Goal: Information Seeking & Learning: Find specific fact

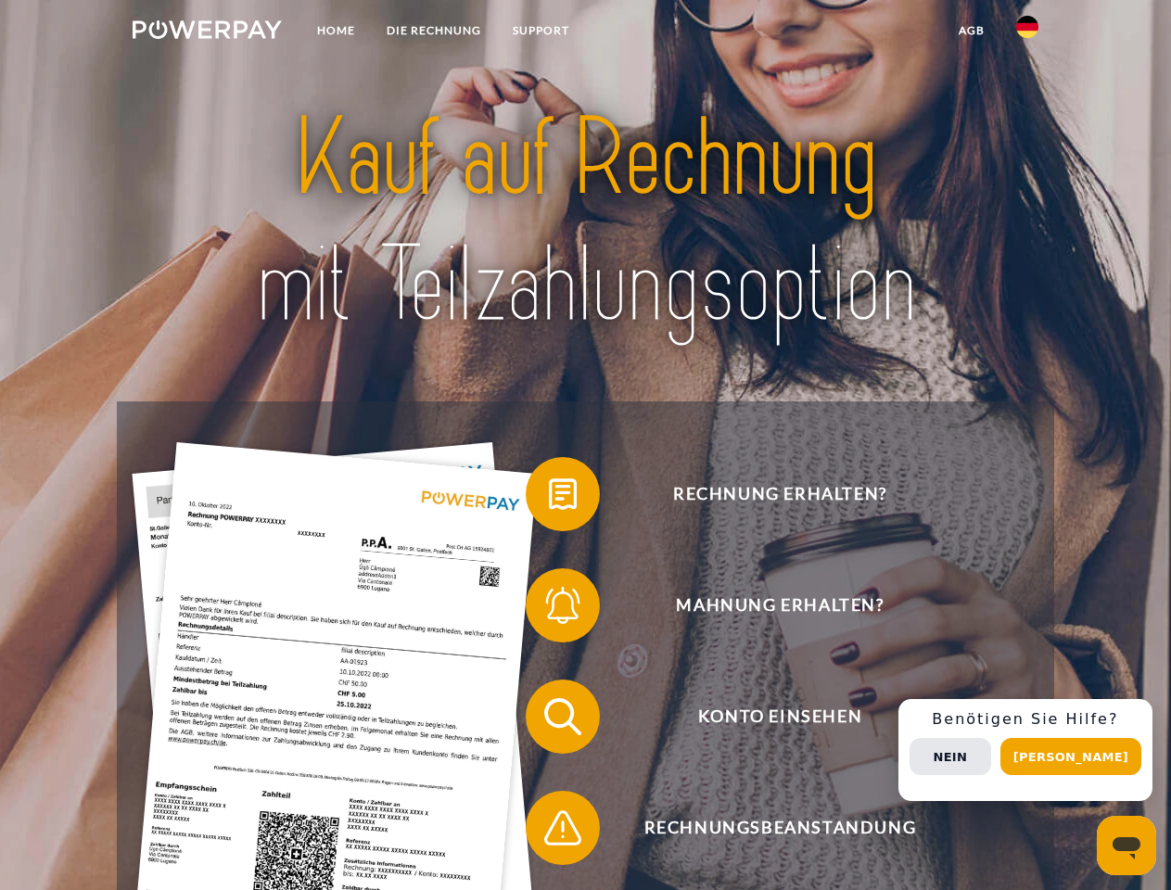
click at [207, 32] on img at bounding box center [207, 29] width 149 height 19
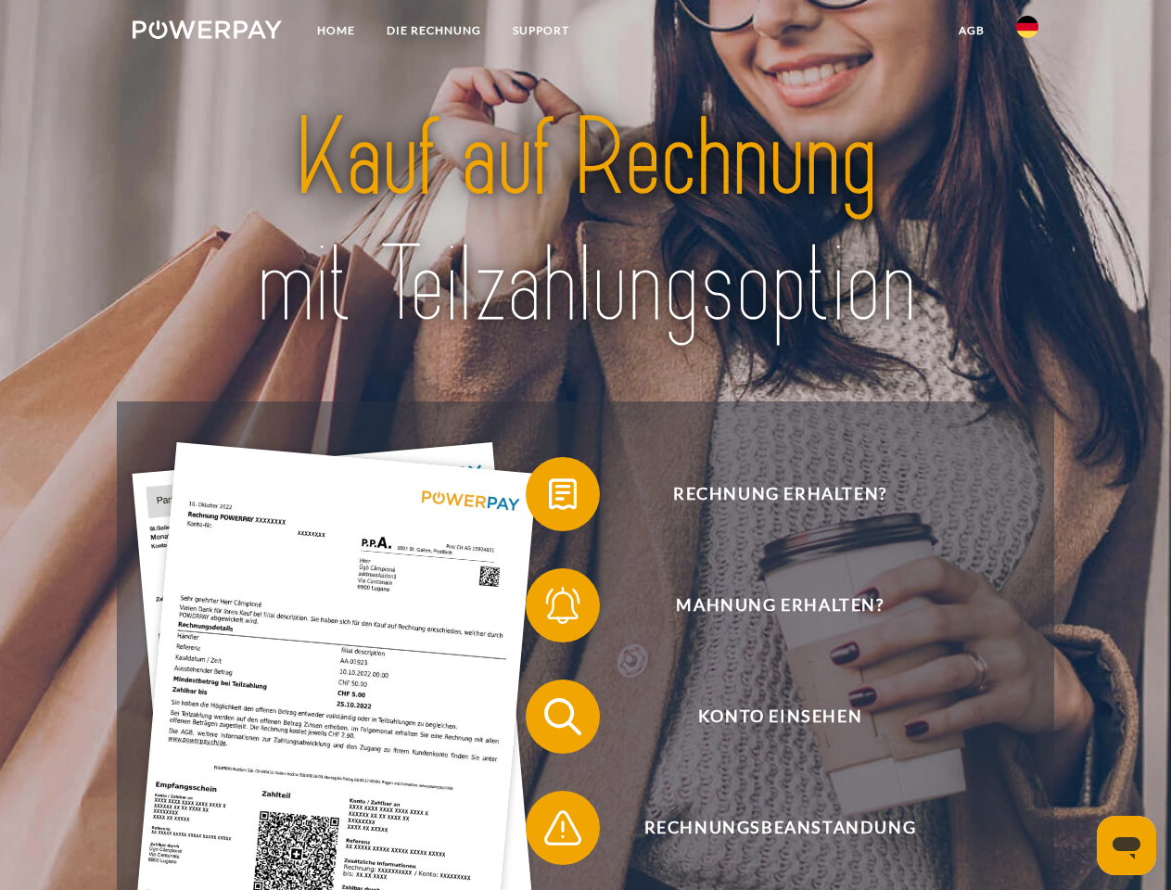
click at [1027, 32] on img at bounding box center [1027, 27] width 22 height 22
click at [971, 31] on link "agb" at bounding box center [971, 30] width 57 height 33
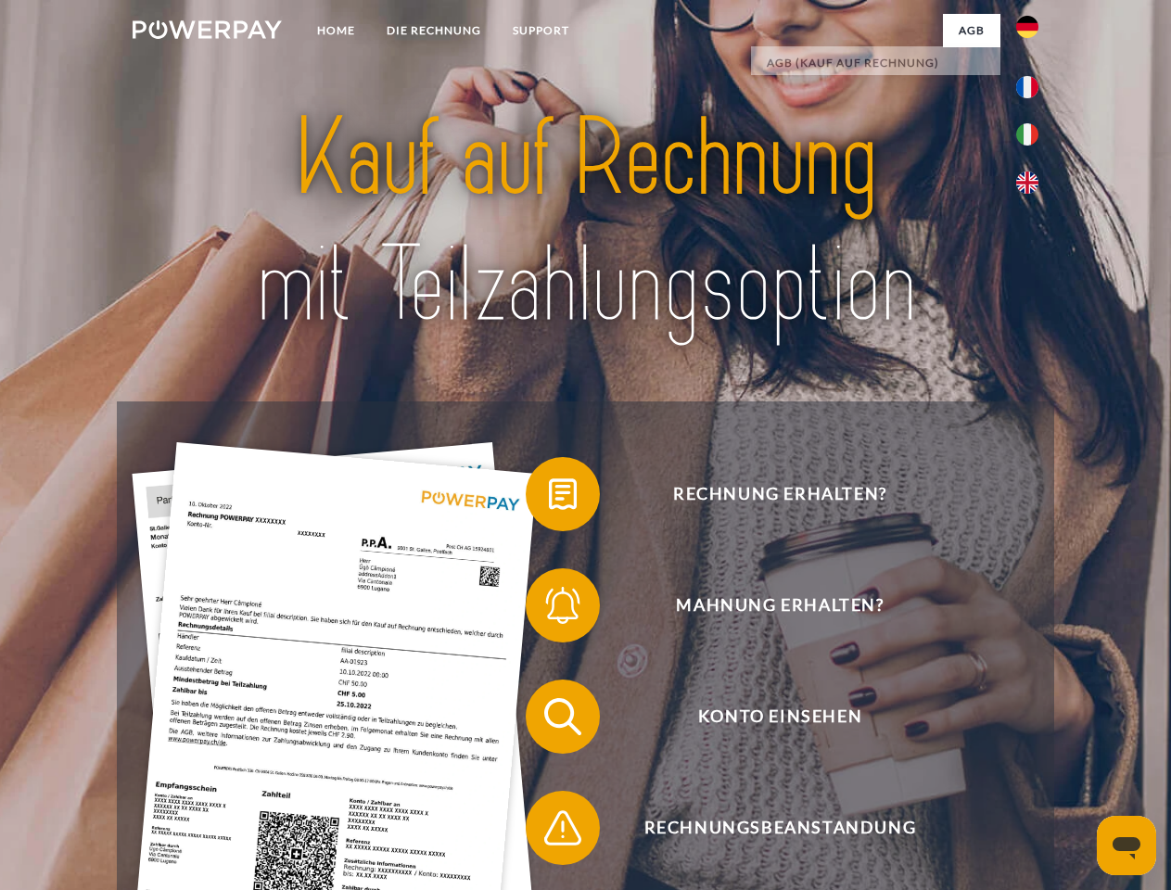
click at [549, 498] on span at bounding box center [535, 494] width 93 height 93
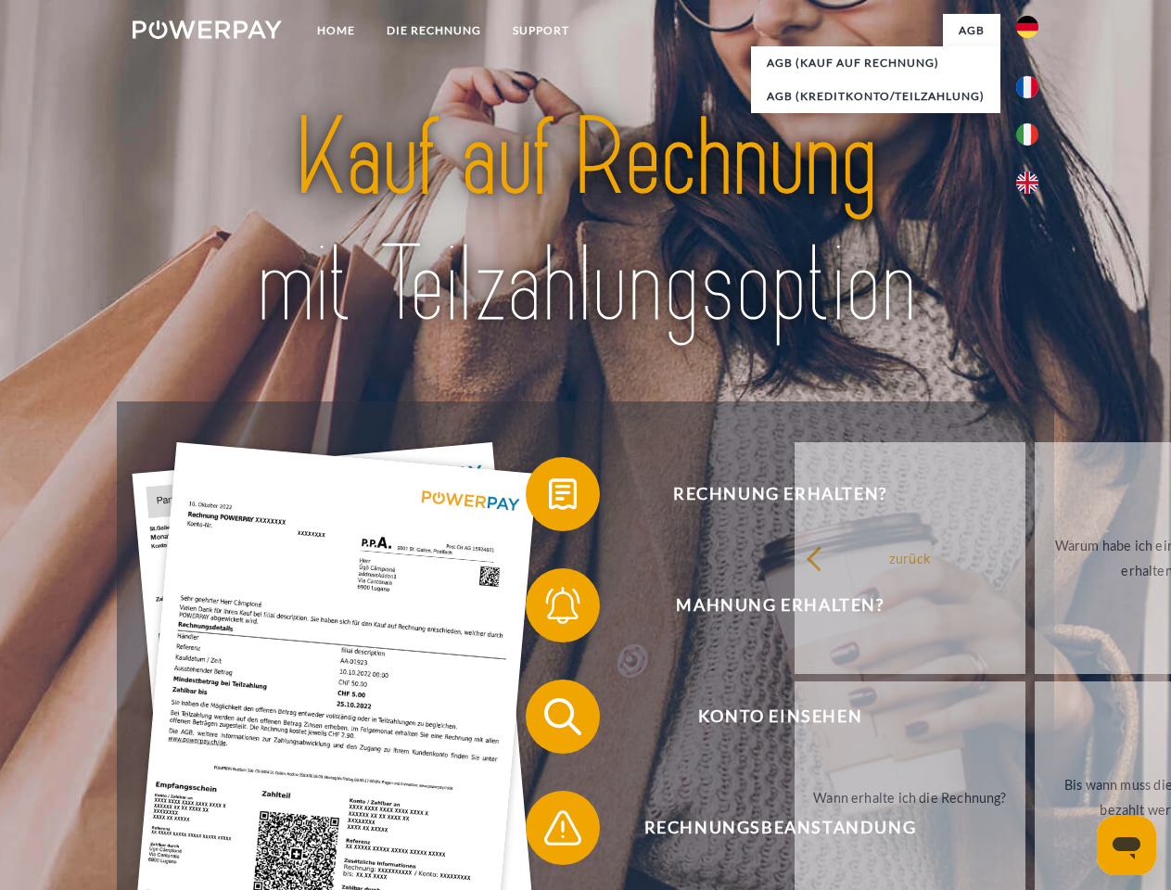
click at [549, 609] on div "Rechnung erhalten? Mahnung erhalten? Konto einsehen" at bounding box center [585, 772] width 936 height 742
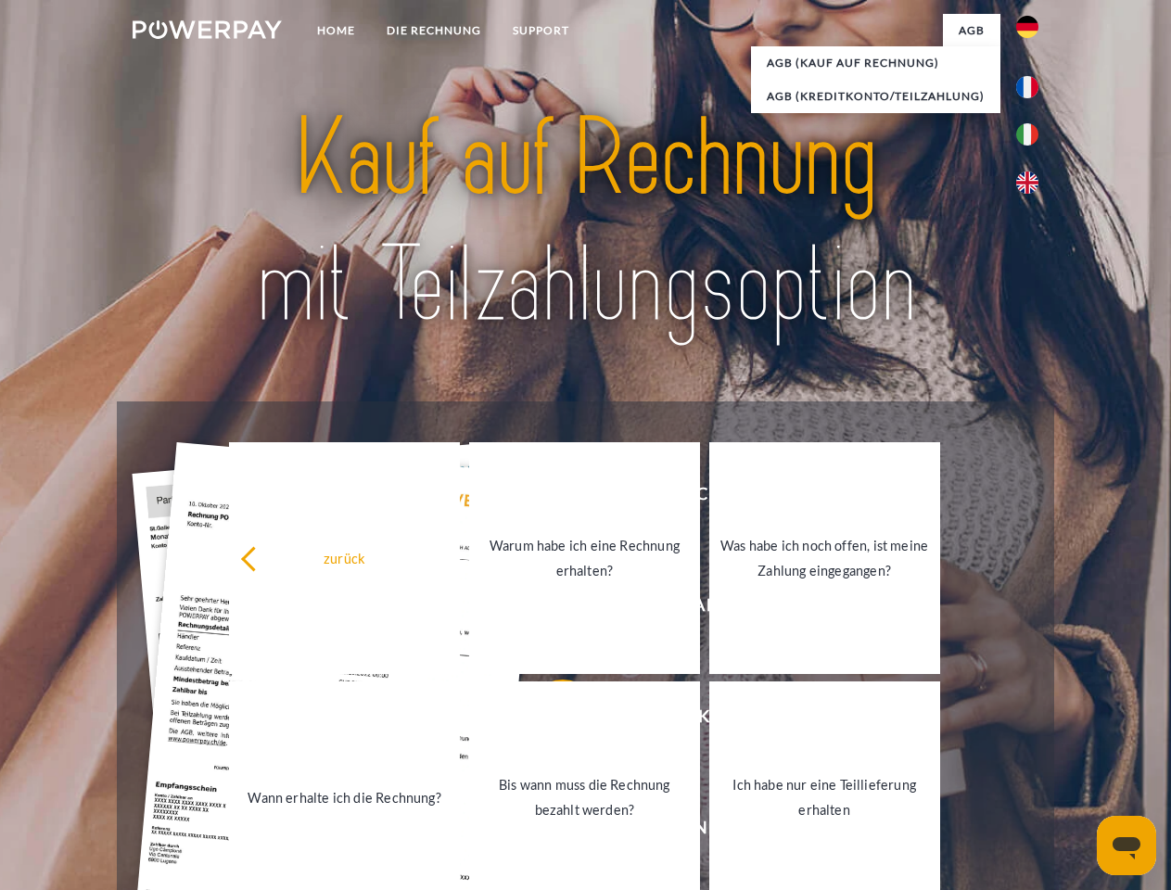
click at [549, 720] on link "Bis wann muss die Rechnung bezahlt werden?" at bounding box center [584, 797] width 231 height 232
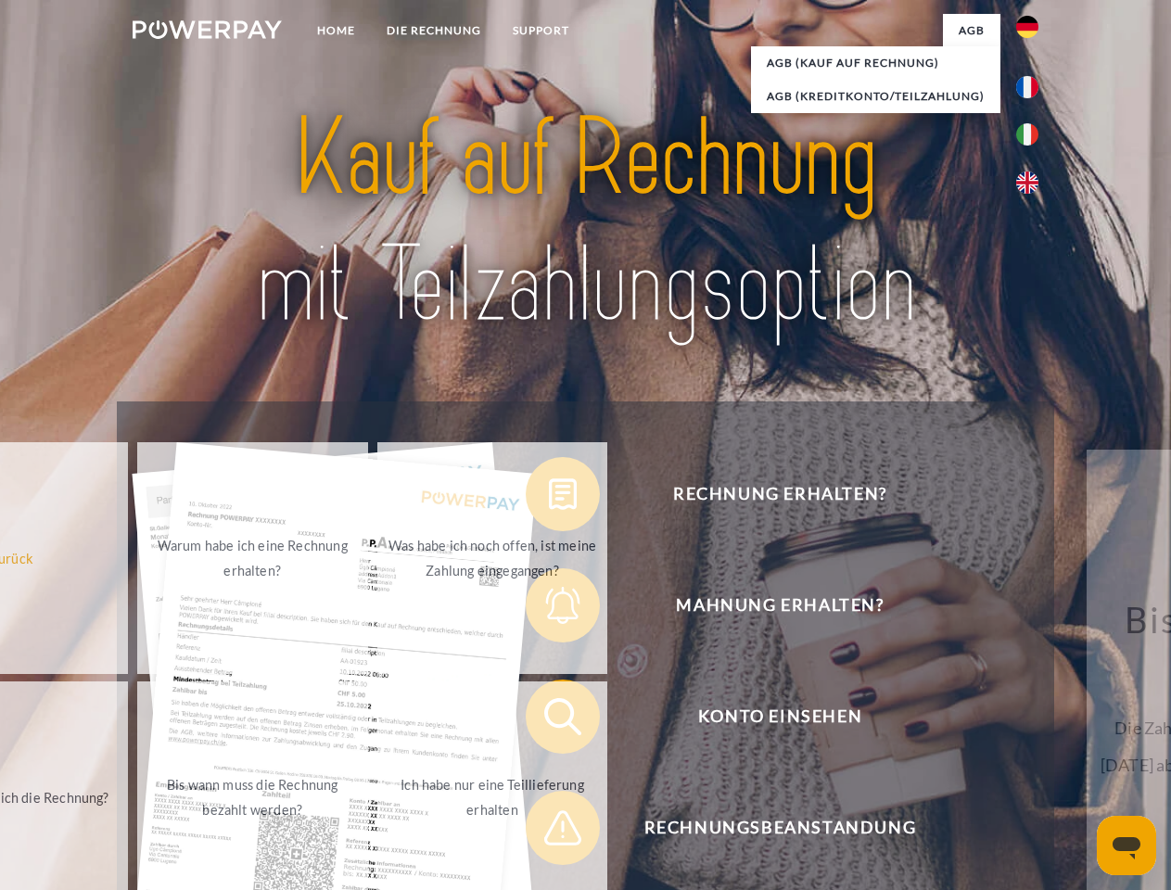
click at [549, 832] on span at bounding box center [535, 828] width 93 height 93
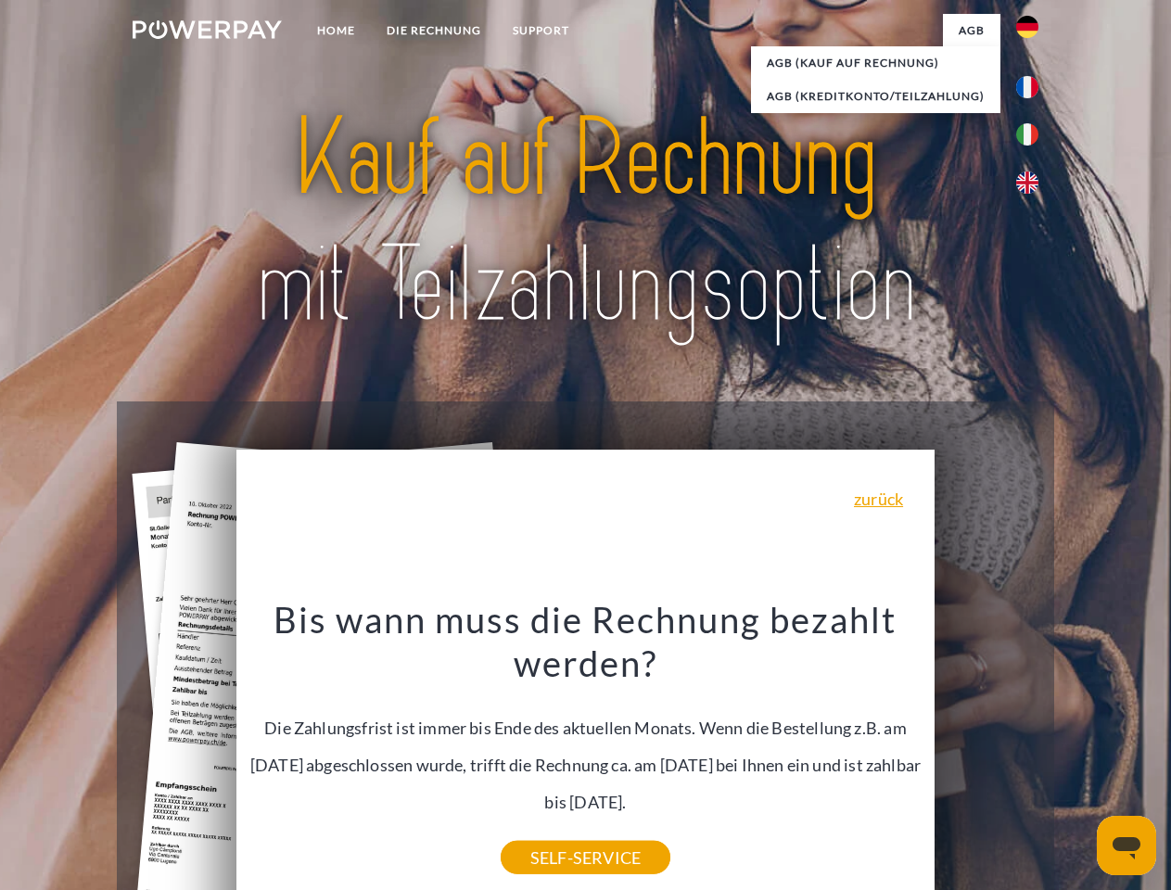
click at [1032, 750] on div "Rechnung erhalten? Mahnung erhalten? Konto einsehen" at bounding box center [585, 772] width 936 height 742
click at [986, 754] on span "Konto einsehen" at bounding box center [780, 717] width 454 height 74
click at [1077, 757] on header "Home DIE RECHNUNG SUPPORT" at bounding box center [585, 640] width 1171 height 1280
